Goal: Check status: Check status

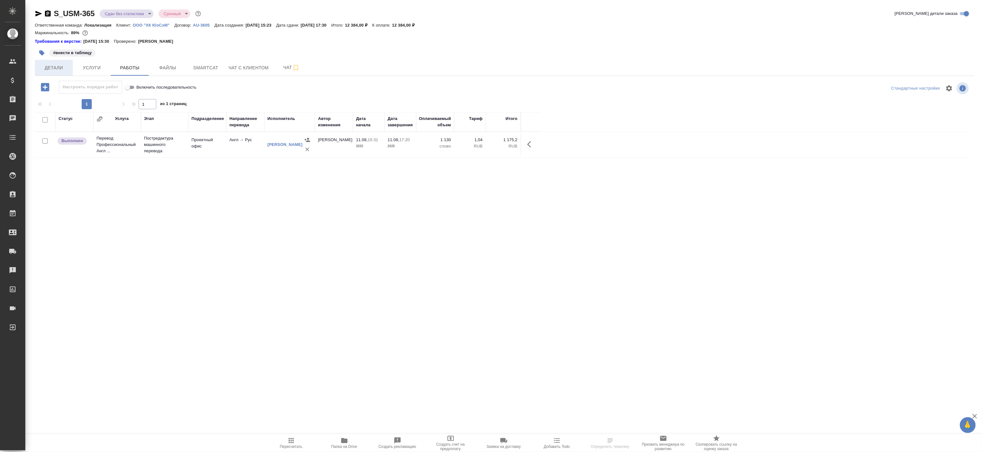
click at [56, 67] on span "Детали" at bounding box center [54, 68] width 30 height 8
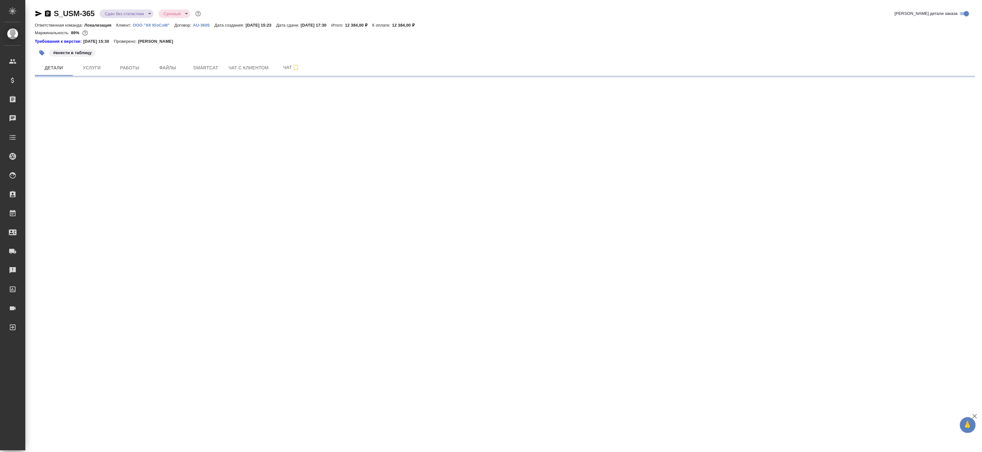
select select "RU"
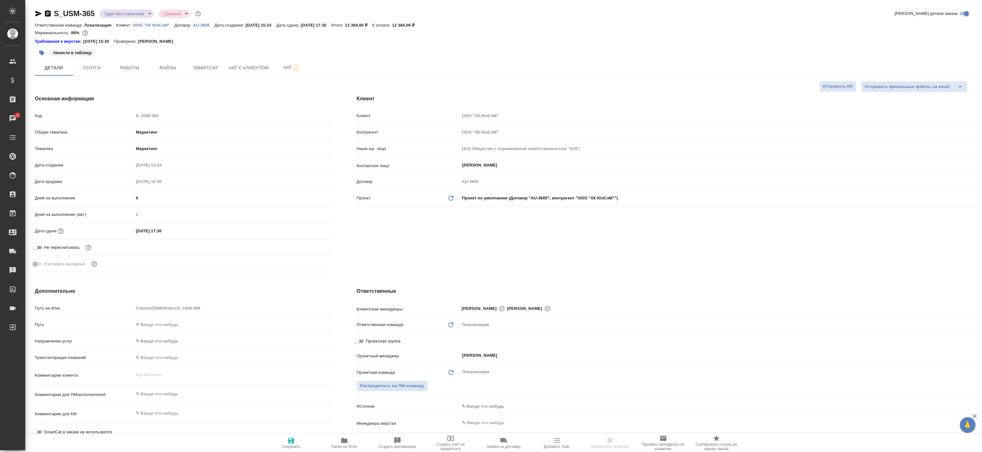
type textarea "x"
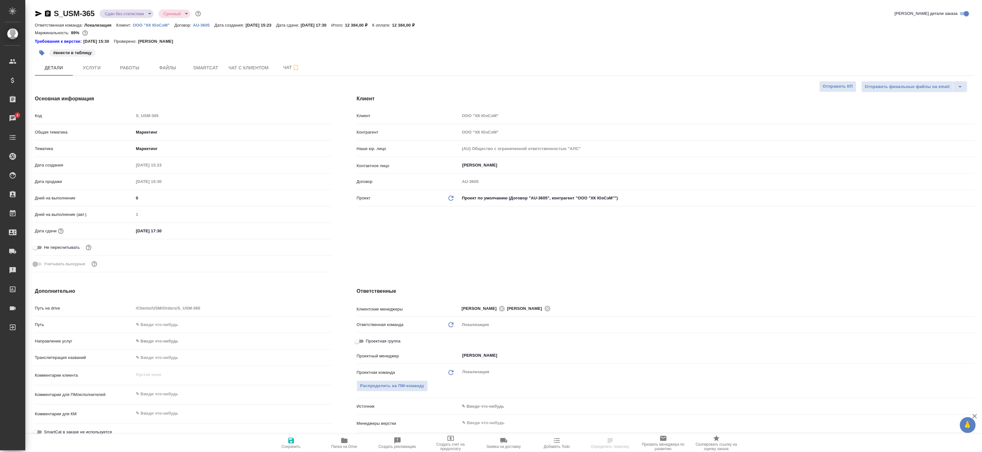
type textarea "x"
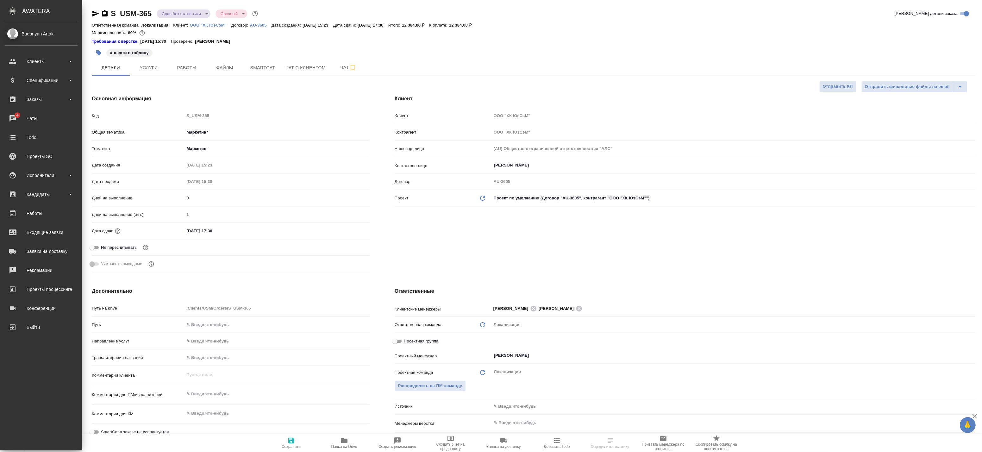
type textarea "x"
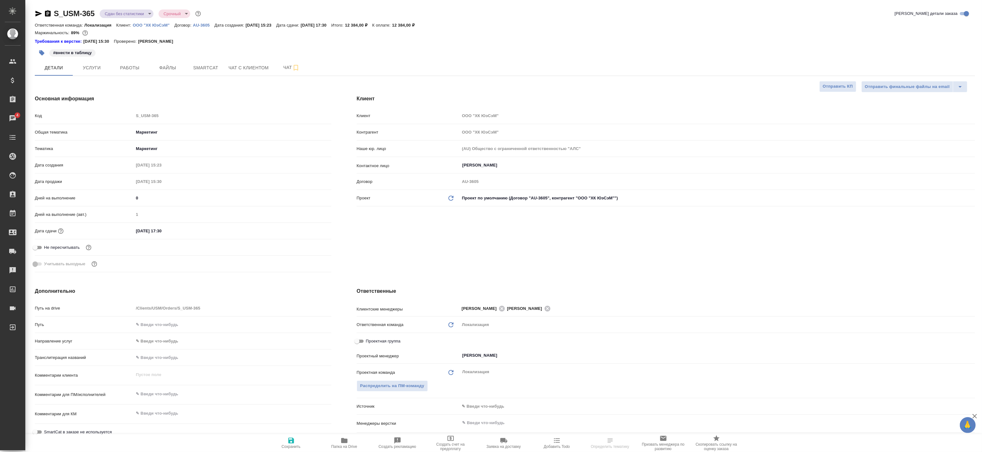
type textarea "x"
select select "RU"
